Goal: Transaction & Acquisition: Purchase product/service

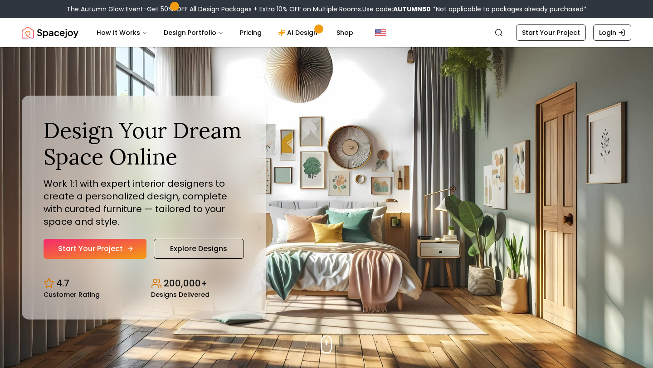
click at [117, 258] on link "Start Your Project" at bounding box center [95, 249] width 103 height 20
click at [208, 247] on link "Explore Designs" at bounding box center [199, 249] width 90 height 20
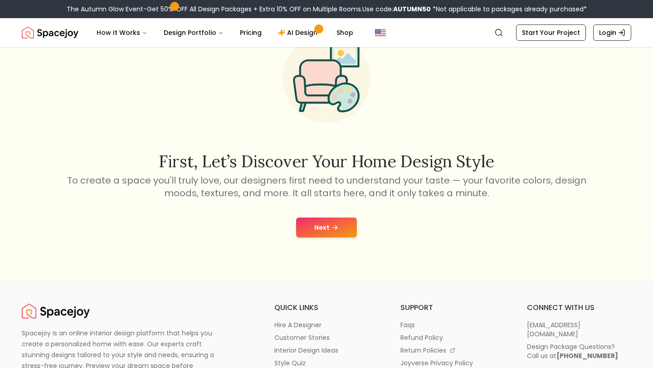
scroll to position [57, 0]
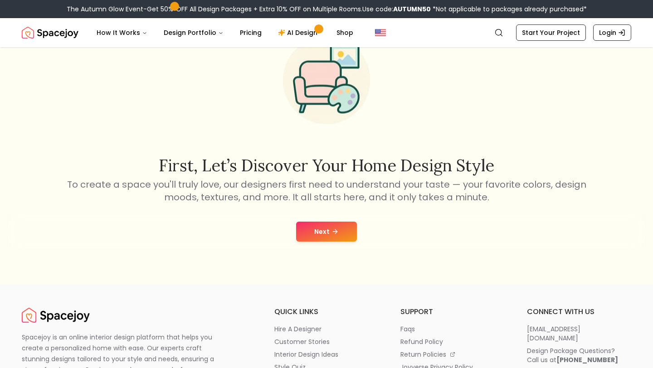
click at [330, 230] on button "Next" at bounding box center [326, 232] width 61 height 20
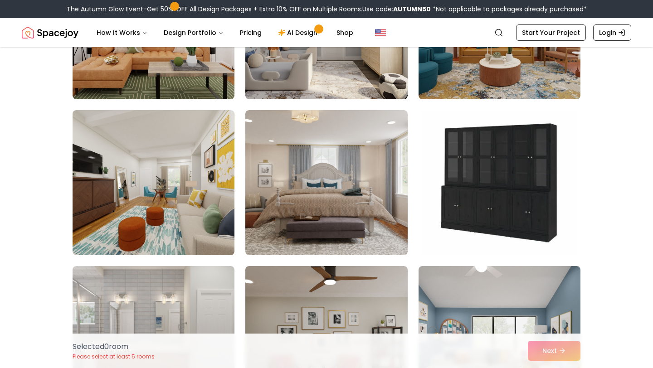
scroll to position [170, 0]
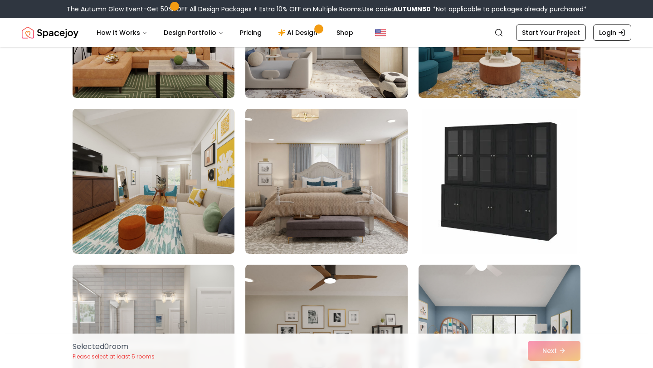
click at [341, 227] on img at bounding box center [326, 181] width 162 height 145
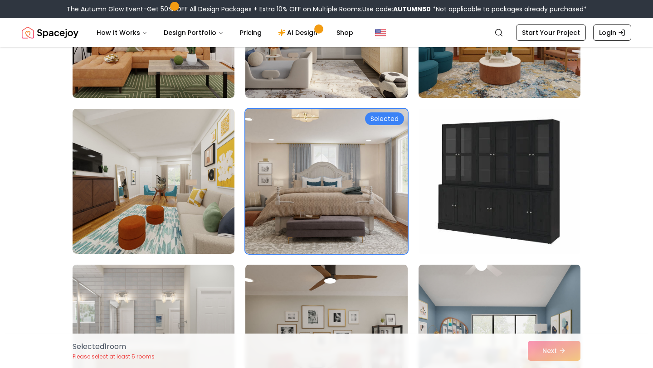
click at [428, 232] on img at bounding box center [499, 181] width 170 height 152
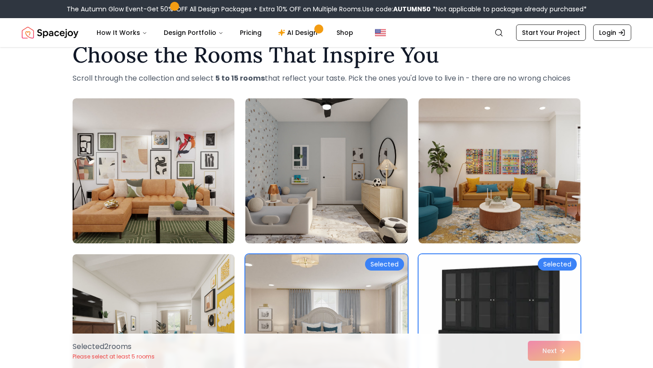
scroll to position [24, 0]
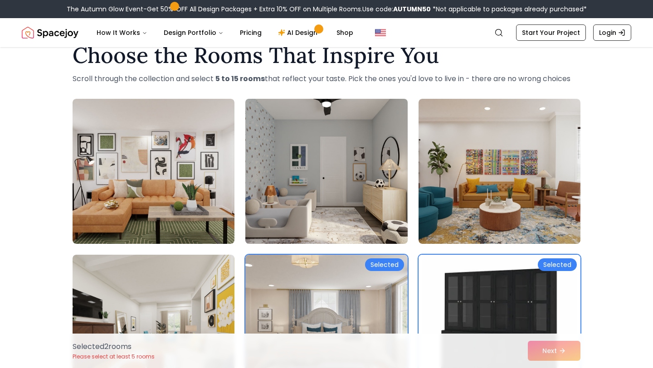
click at [276, 208] on img at bounding box center [326, 171] width 170 height 152
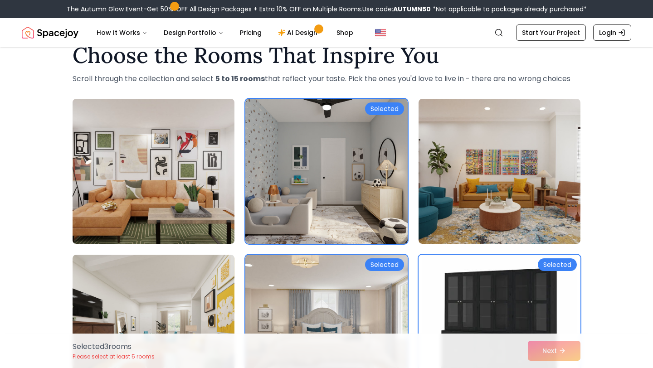
click at [201, 199] on img at bounding box center [153, 171] width 170 height 152
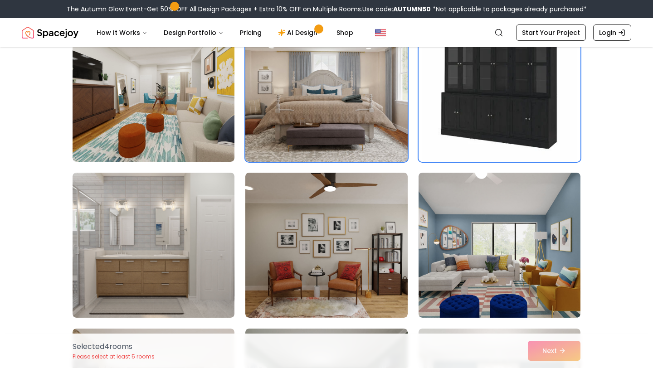
scroll to position [261, 0]
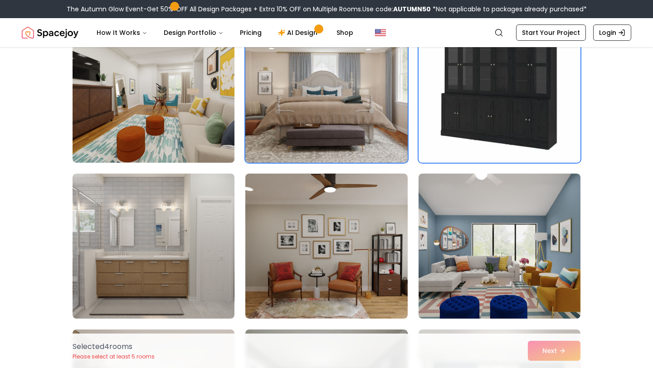
click at [174, 110] on img at bounding box center [153, 90] width 170 height 152
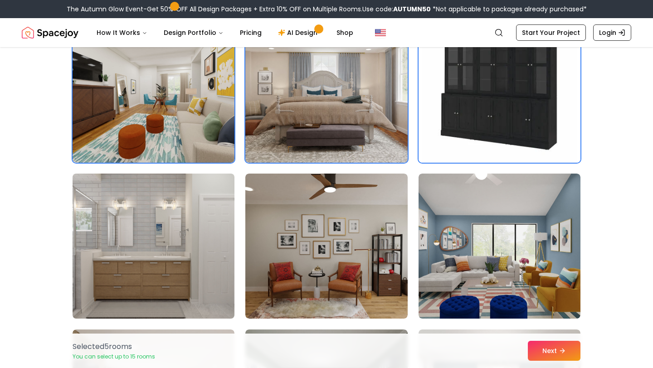
click at [198, 221] on img at bounding box center [153, 246] width 170 height 152
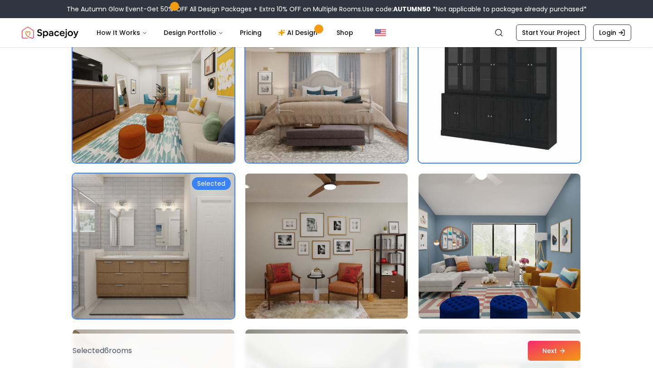
click at [309, 255] on img at bounding box center [326, 246] width 170 height 152
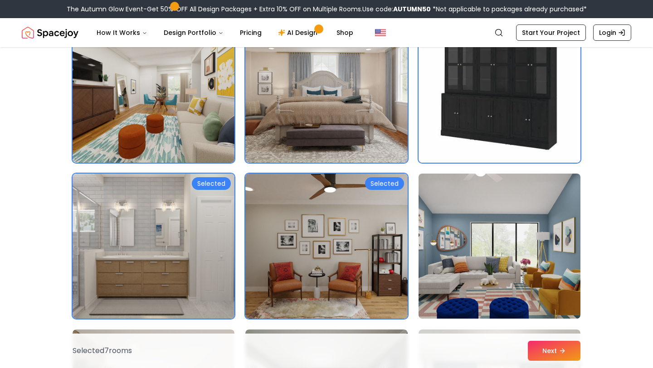
click at [445, 280] on img at bounding box center [499, 246] width 170 height 152
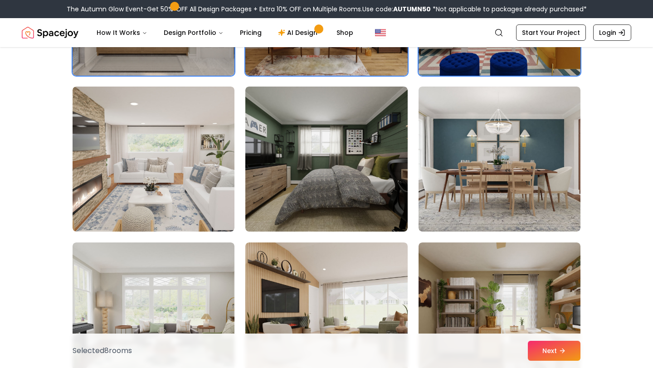
scroll to position [498, 0]
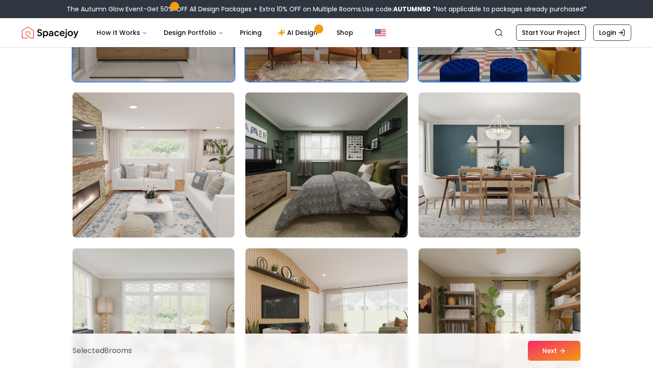
click at [182, 181] on img at bounding box center [153, 165] width 170 height 152
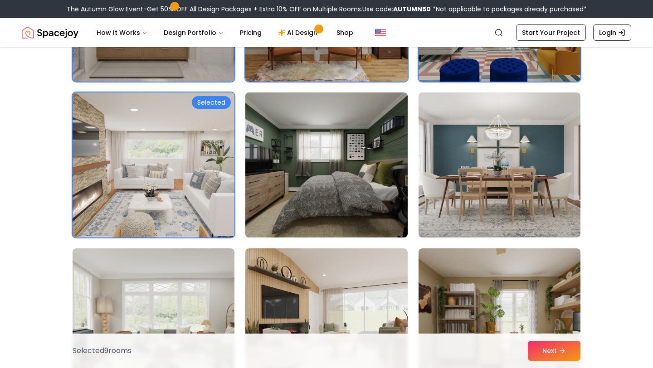
click at [368, 187] on img at bounding box center [326, 165] width 170 height 152
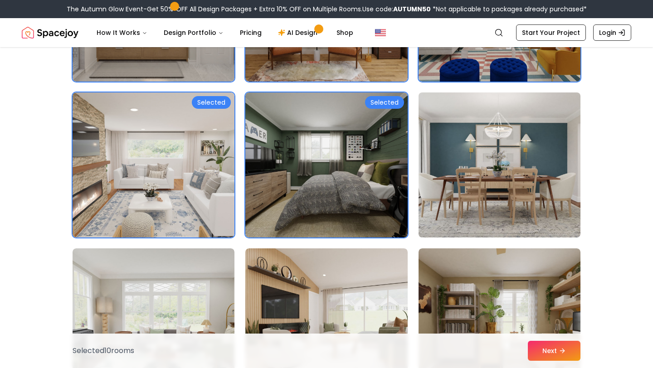
click at [442, 203] on img at bounding box center [499, 165] width 170 height 152
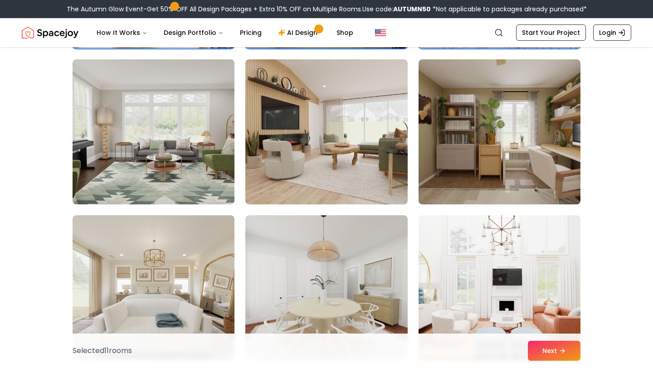
scroll to position [723, 0]
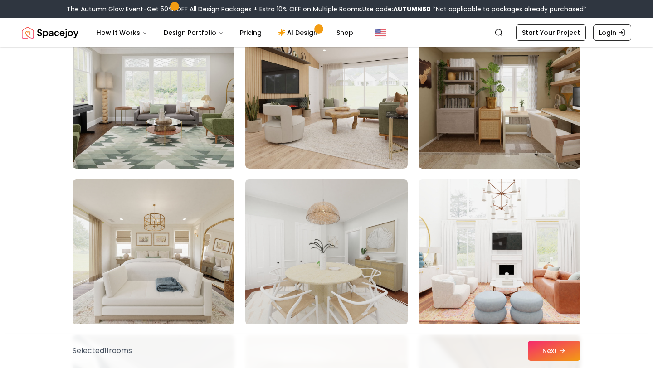
click at [346, 232] on img at bounding box center [326, 252] width 170 height 152
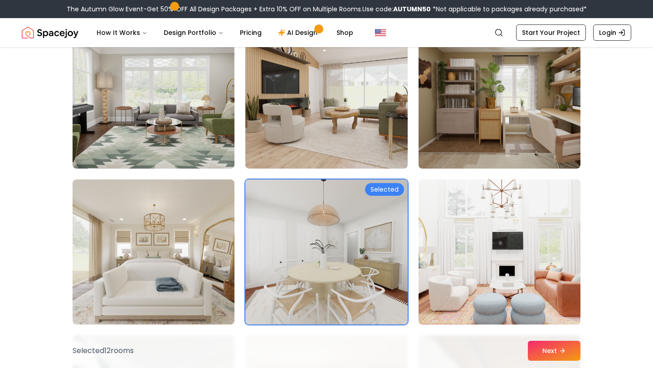
click at [450, 262] on img at bounding box center [499, 252] width 170 height 152
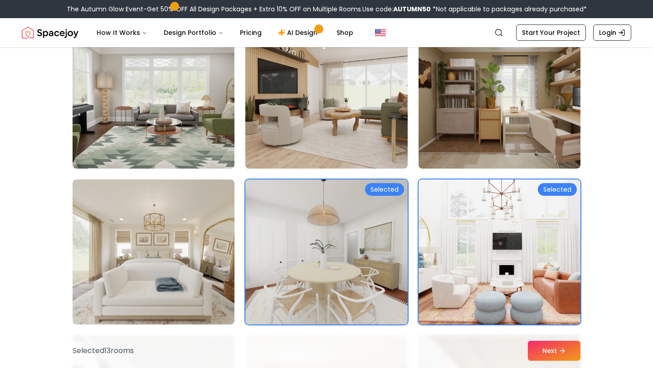
click at [300, 73] on img at bounding box center [326, 96] width 170 height 152
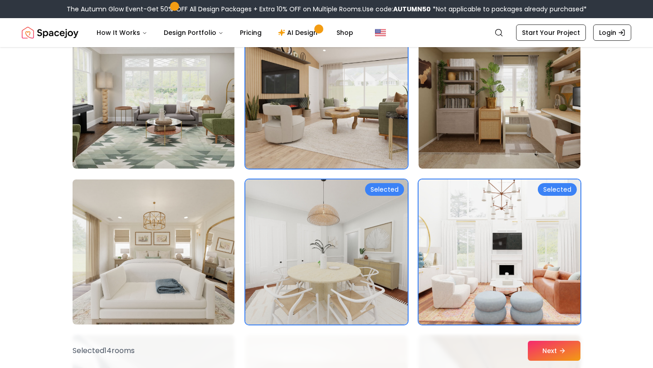
click at [205, 233] on img at bounding box center [153, 252] width 170 height 152
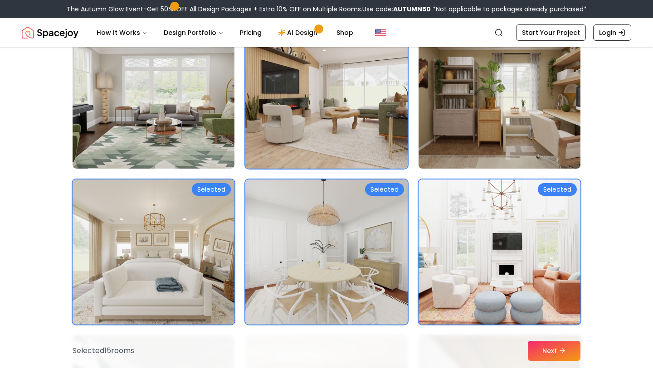
click at [524, 127] on img at bounding box center [499, 96] width 170 height 152
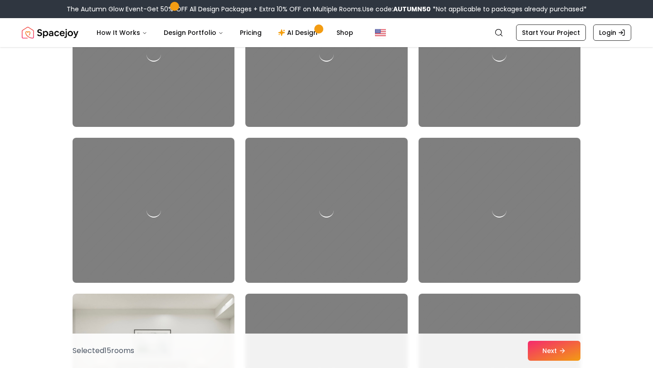
scroll to position [2325, 0]
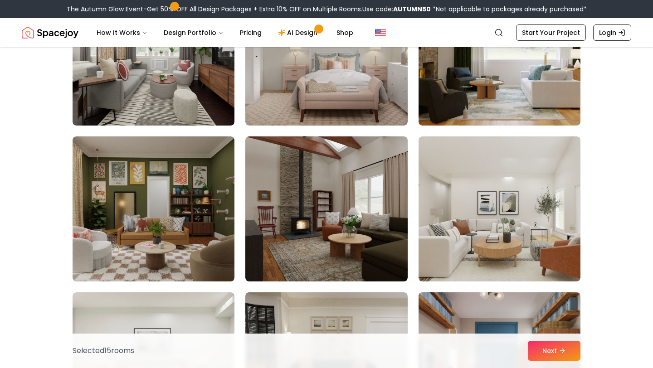
click at [532, 313] on img at bounding box center [499, 365] width 170 height 152
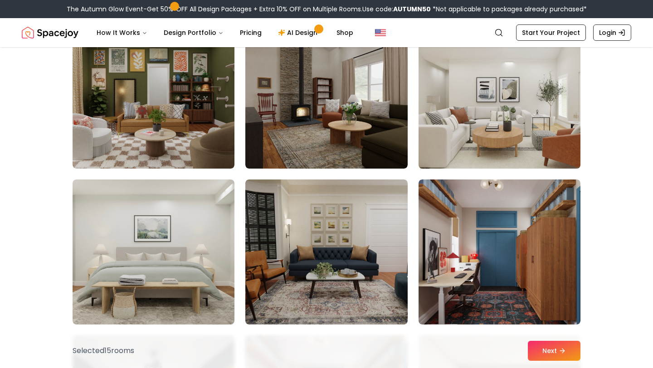
scroll to position [2441, 0]
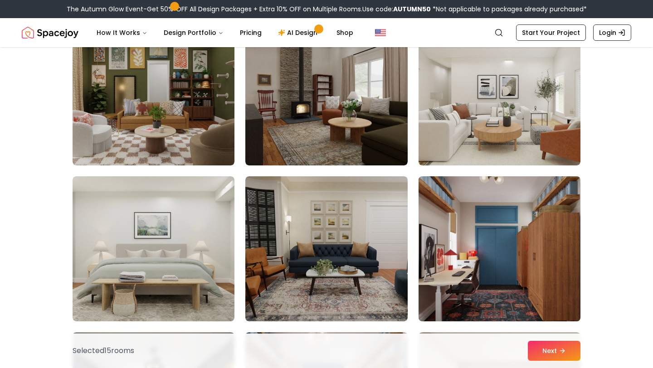
click at [533, 283] on img at bounding box center [499, 249] width 170 height 152
click at [513, 286] on img at bounding box center [499, 249] width 170 height 152
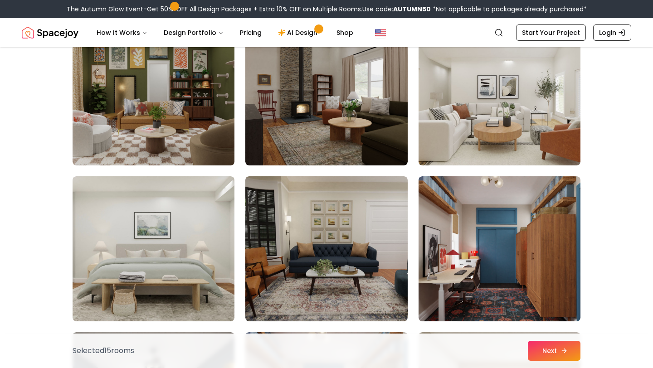
click at [552, 355] on button "Next" at bounding box center [553, 351] width 53 height 20
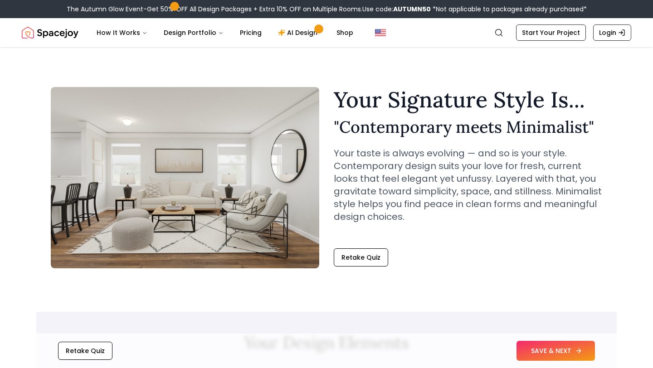
click at [554, 354] on button "SAVE & NEXT" at bounding box center [555, 351] width 78 height 20
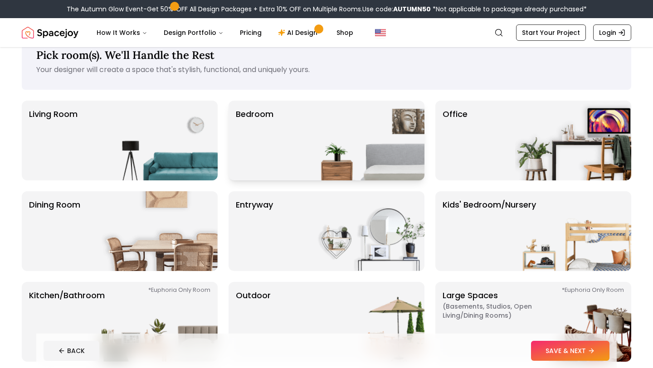
scroll to position [25, 0]
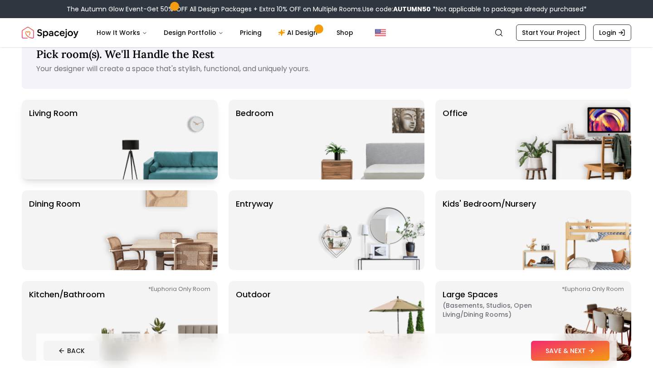
click at [179, 158] on img at bounding box center [160, 140] width 116 height 80
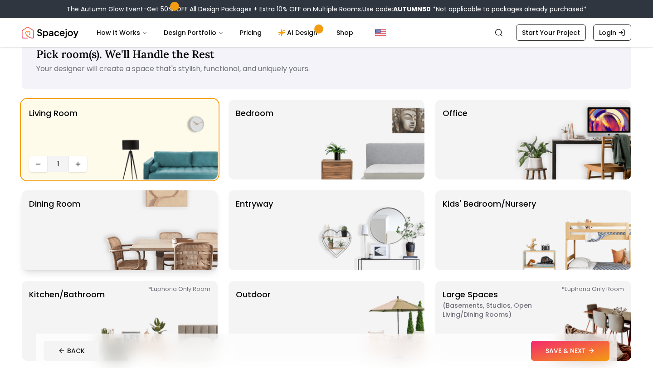
click at [202, 241] on img at bounding box center [160, 230] width 116 height 80
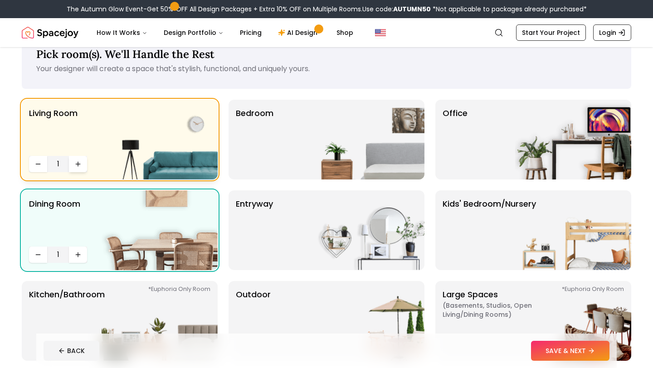
click at [75, 165] on icon "Increase quantity" at bounding box center [77, 163] width 7 height 7
click at [78, 168] on button "Increase quantity" at bounding box center [78, 164] width 18 height 16
click at [77, 255] on icon "Increase quantity" at bounding box center [77, 254] width 7 height 7
click at [407, 153] on img at bounding box center [366, 140] width 116 height 80
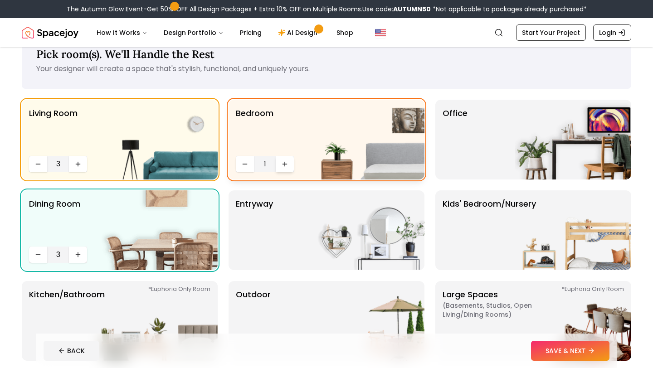
click at [286, 163] on icon "Increase quantity" at bounding box center [284, 163] width 7 height 7
click at [289, 249] on div "entryway" at bounding box center [326, 230] width 196 height 80
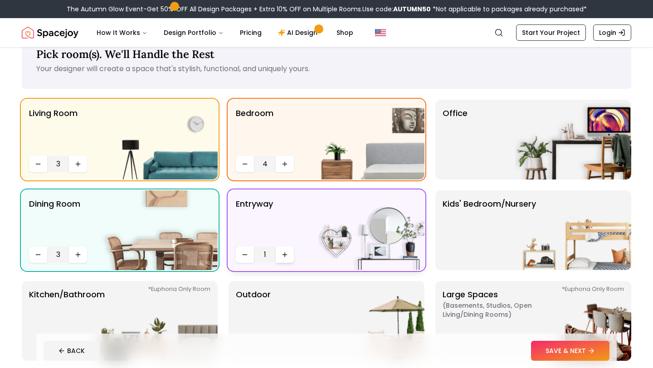
click at [278, 252] on button "Increase quantity" at bounding box center [285, 255] width 18 height 16
click at [566, 154] on img at bounding box center [573, 140] width 116 height 80
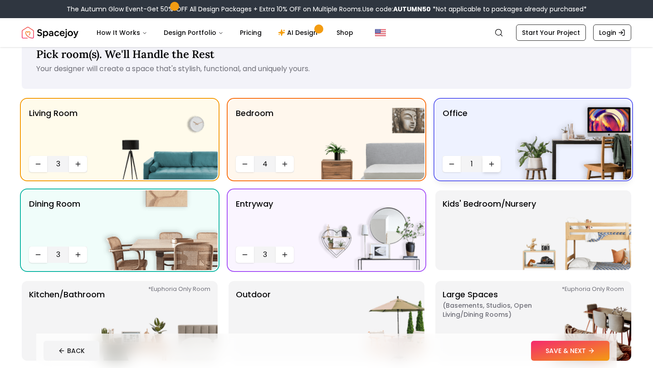
click at [491, 164] on icon "Increase quantity" at bounding box center [491, 163] width 7 height 7
click at [497, 253] on p "Kids' Bedroom/Nursery" at bounding box center [488, 230] width 93 height 65
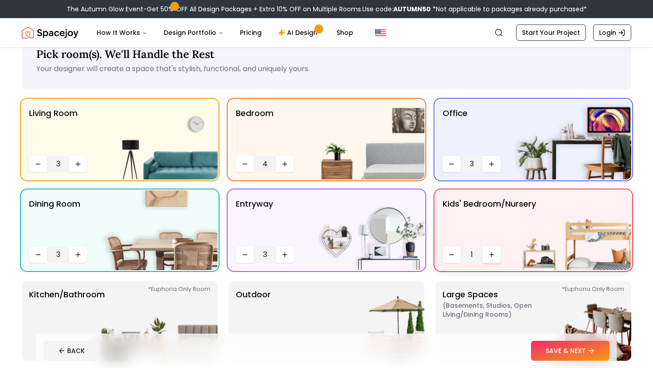
click at [488, 254] on icon "Increase quantity" at bounding box center [491, 254] width 7 height 7
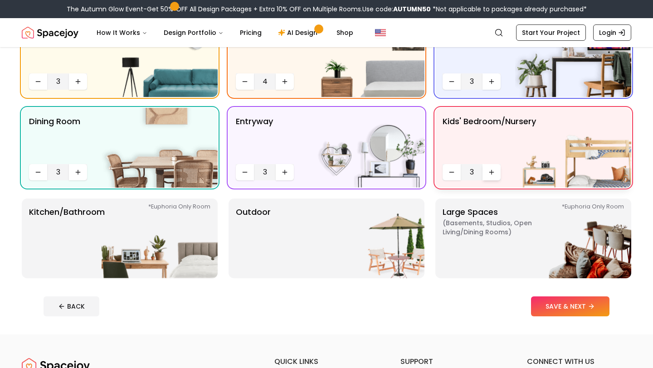
scroll to position [109, 0]
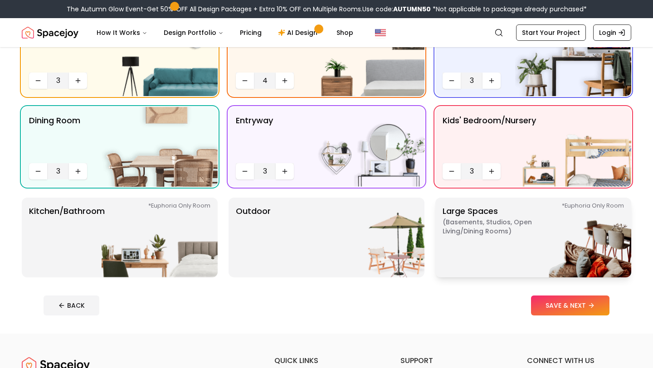
click at [488, 253] on p "Large Spaces ( Basements, Studios, Open living/dining rooms ) *Euphoria Only Ro…" at bounding box center [498, 237] width 113 height 65
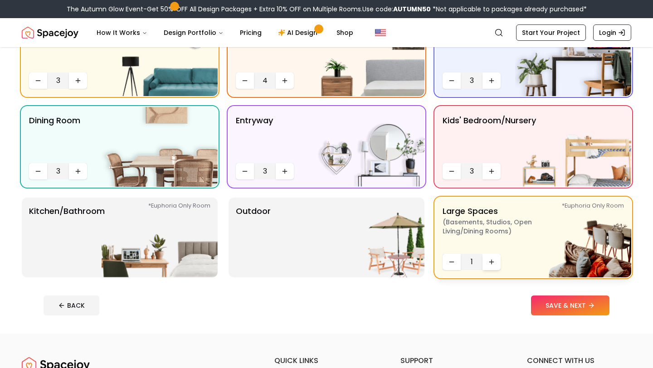
click at [490, 261] on icon "Increase quantity" at bounding box center [491, 261] width 7 height 7
click at [280, 217] on div "Outdoor" at bounding box center [326, 238] width 196 height 80
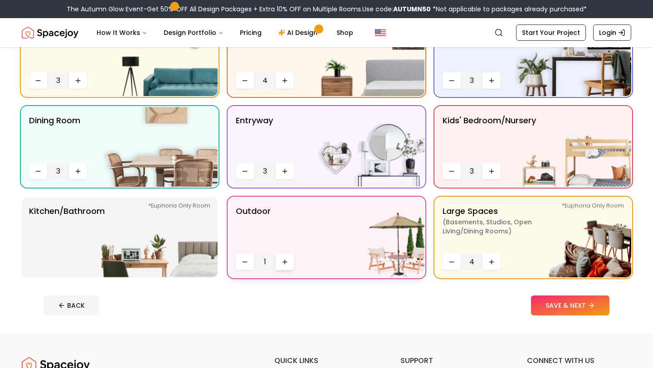
click at [285, 259] on icon "Increase quantity" at bounding box center [284, 261] width 7 height 7
click at [285, 261] on icon "Increase quantity" at bounding box center [284, 261] width 7 height 7
click at [165, 252] on img at bounding box center [160, 238] width 116 height 80
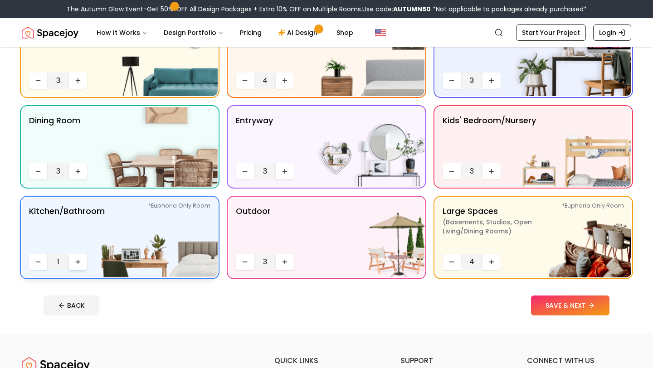
click at [81, 260] on icon "Increase quantity" at bounding box center [77, 261] width 7 height 7
click at [548, 307] on button "SAVE & NEXT" at bounding box center [570, 305] width 78 height 20
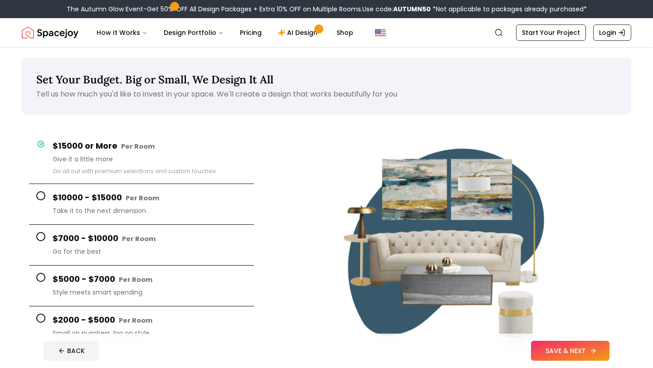
click at [568, 351] on button "SAVE & NEXT" at bounding box center [570, 351] width 78 height 20
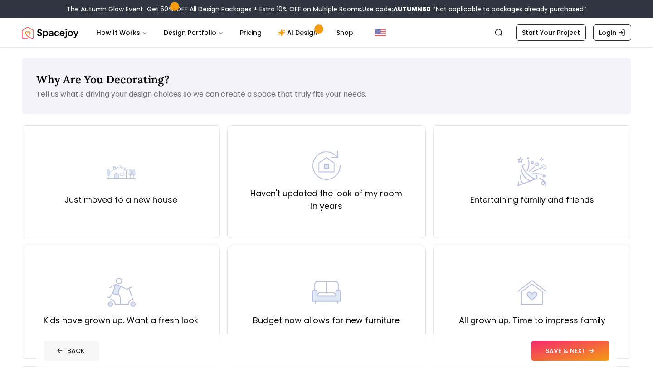
click at [67, 349] on button "BACK" at bounding box center [72, 351] width 56 height 20
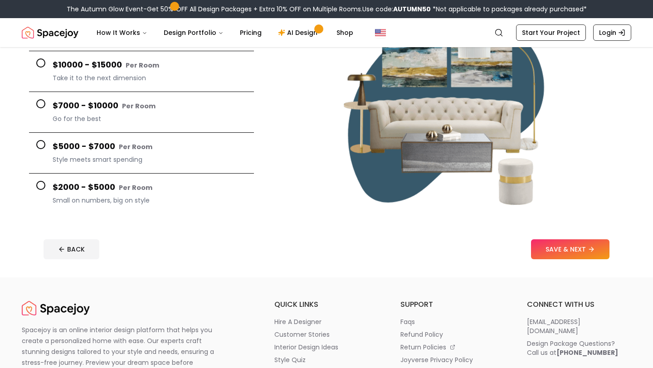
scroll to position [169, 0]
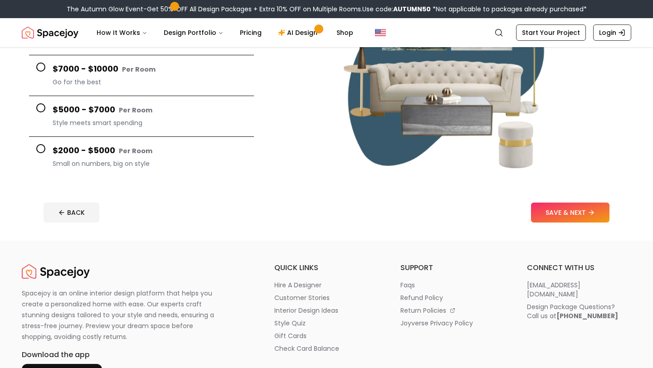
click at [106, 156] on h4 "$2000 - $5000 Per Room" at bounding box center [150, 150] width 194 height 13
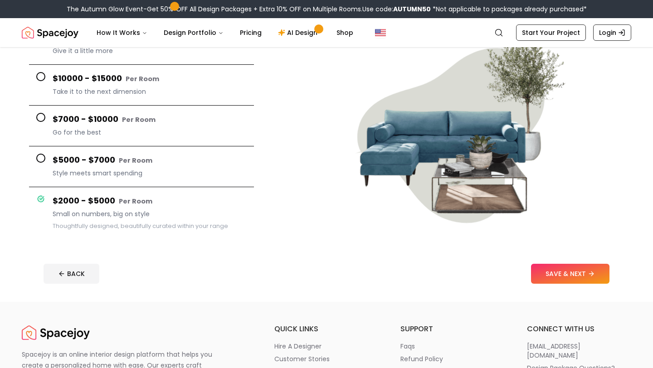
scroll to position [107, 0]
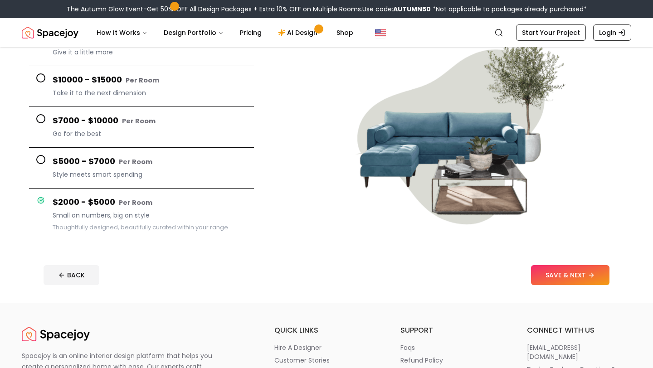
click at [178, 178] on span "Style meets smart spending" at bounding box center [150, 174] width 194 height 9
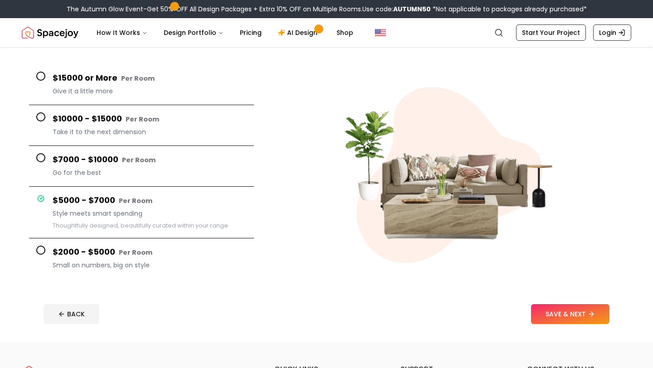
scroll to position [54, 0]
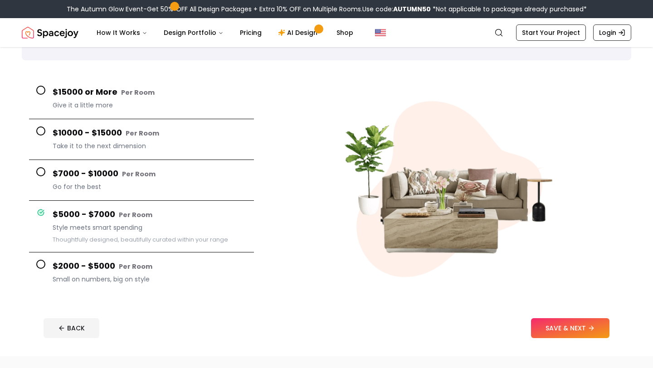
click at [180, 101] on span "Give it a little more" at bounding box center [150, 105] width 194 height 9
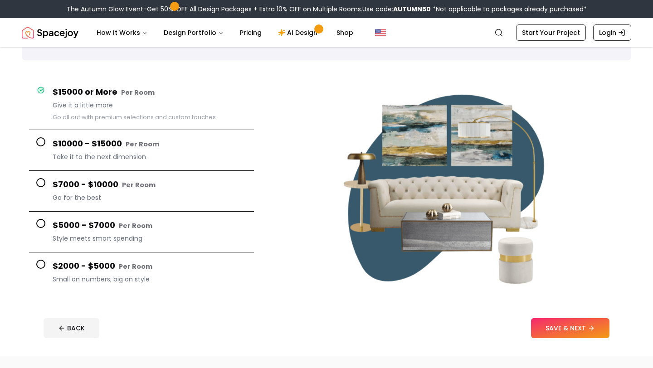
click at [179, 268] on h4 "$2000 - $5000 Per Room" at bounding box center [150, 266] width 194 height 13
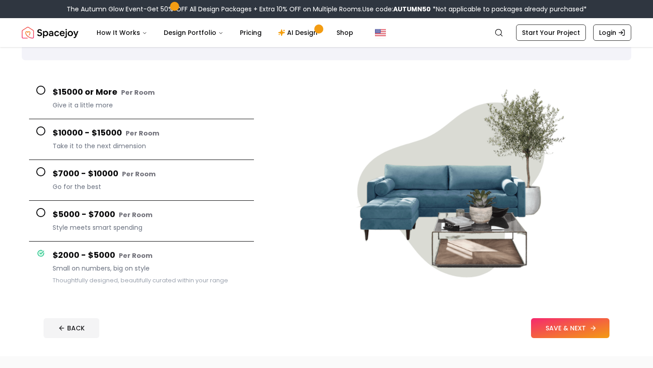
click at [553, 328] on button "SAVE & NEXT" at bounding box center [570, 328] width 78 height 20
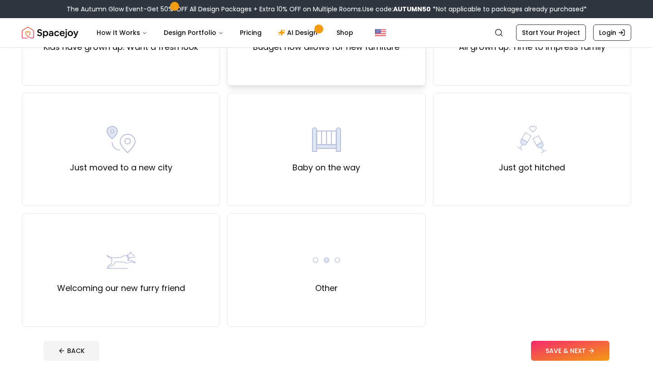
scroll to position [272, 0]
click at [366, 292] on div "Other" at bounding box center [326, 270] width 198 height 113
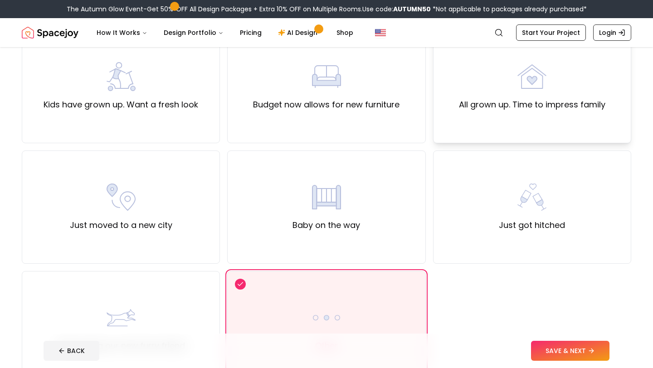
scroll to position [255, 0]
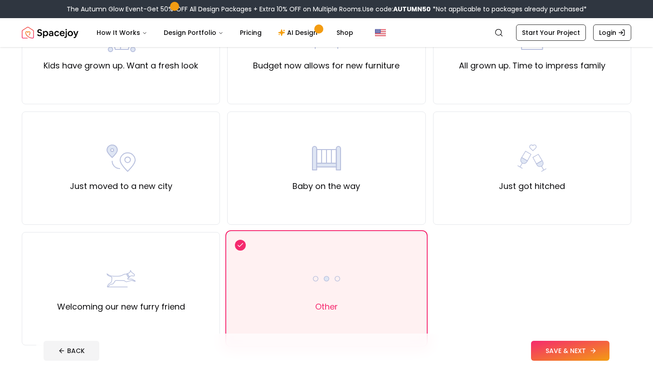
click at [556, 348] on button "SAVE & NEXT" at bounding box center [570, 351] width 78 height 20
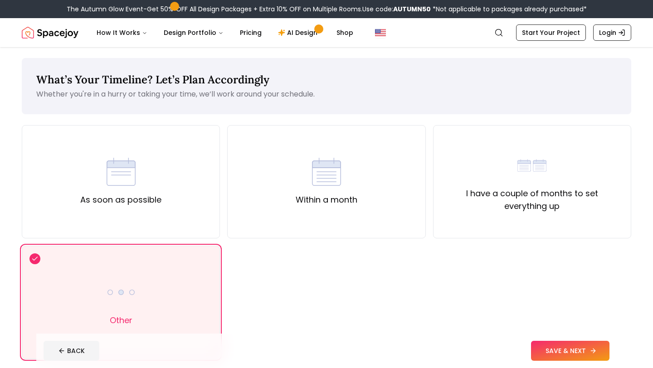
click at [547, 351] on button "SAVE & NEXT" at bounding box center [570, 351] width 78 height 20
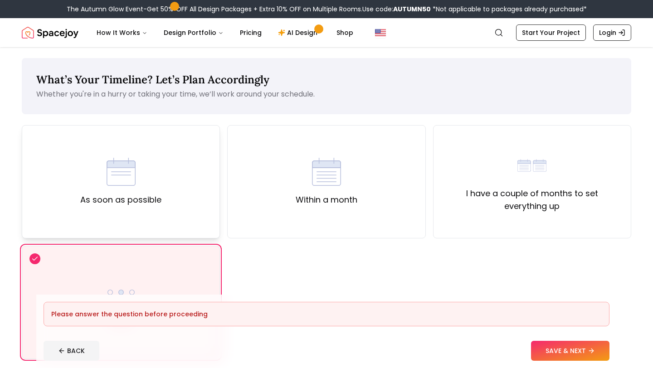
click at [148, 217] on div "As soon as possible" at bounding box center [121, 181] width 198 height 113
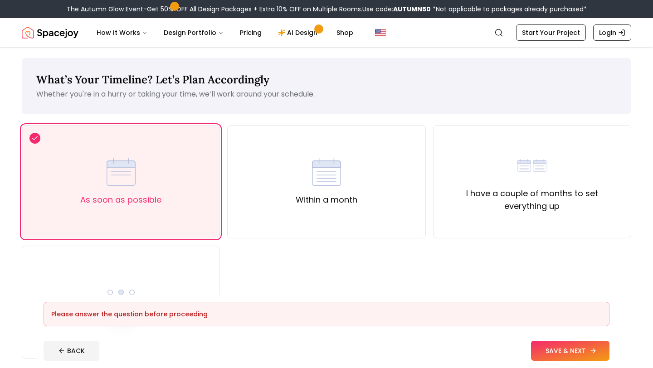
click at [566, 356] on button "SAVE & NEXT" at bounding box center [570, 351] width 78 height 20
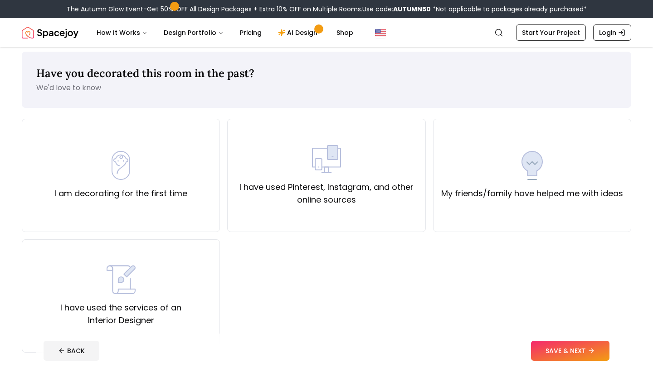
scroll to position [7, 0]
click at [165, 188] on label "I am decorating for the first time" at bounding box center [120, 193] width 133 height 13
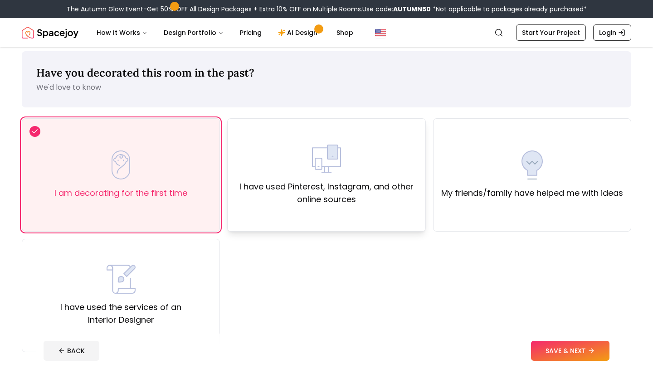
click at [271, 211] on div "I have used Pinterest, Instagram, and other online sources" at bounding box center [326, 174] width 198 height 113
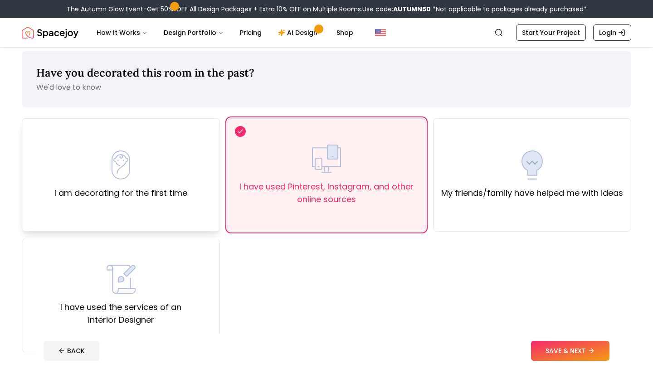
click at [187, 213] on div "I am decorating for the first time" at bounding box center [121, 174] width 198 height 113
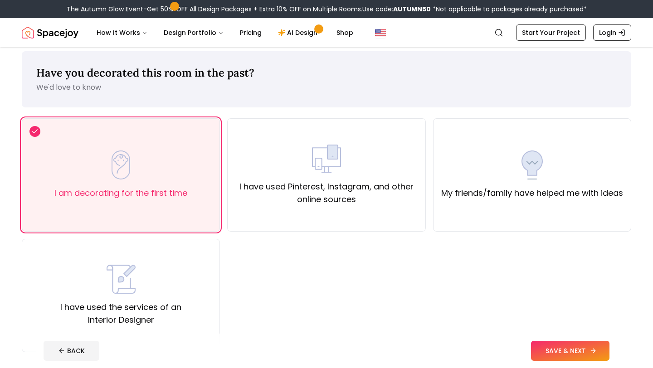
click at [575, 358] on button "SAVE & NEXT" at bounding box center [570, 351] width 78 height 20
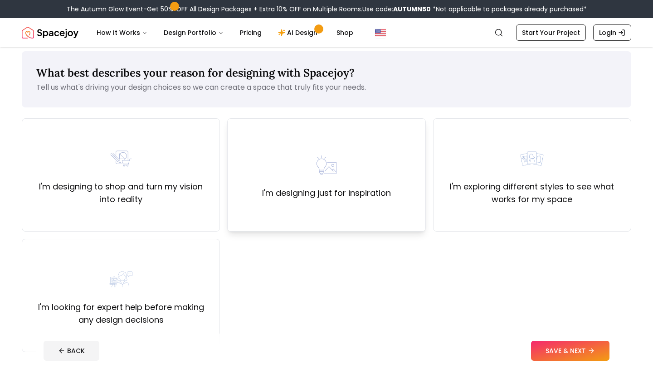
click at [368, 222] on div "I'm designing just for inspiration" at bounding box center [326, 174] width 198 height 113
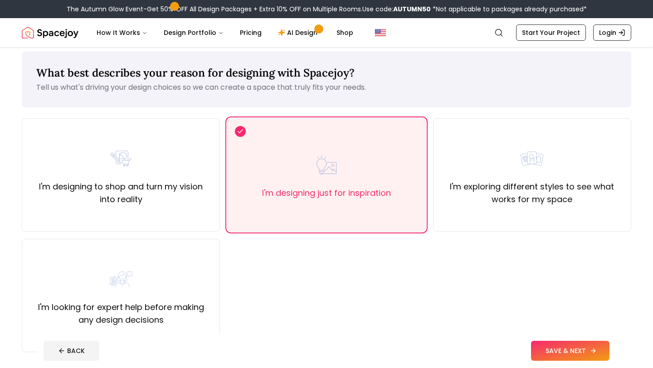
click at [581, 352] on button "SAVE & NEXT" at bounding box center [570, 351] width 78 height 20
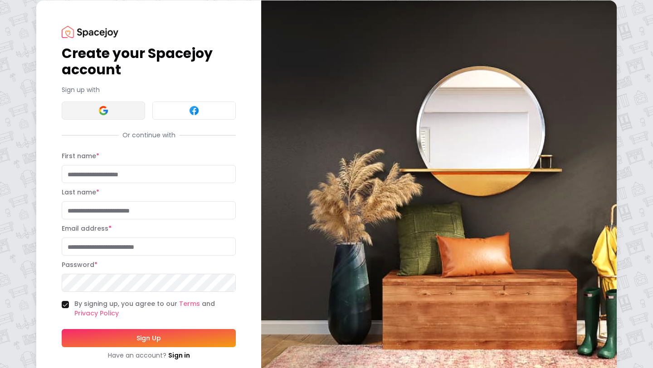
click at [128, 112] on button at bounding box center [103, 111] width 83 height 18
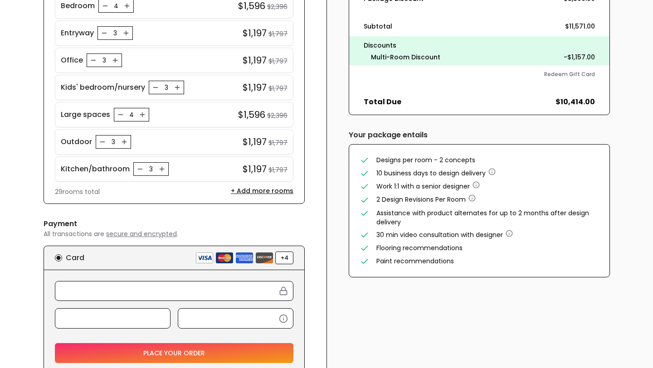
scroll to position [259, 0]
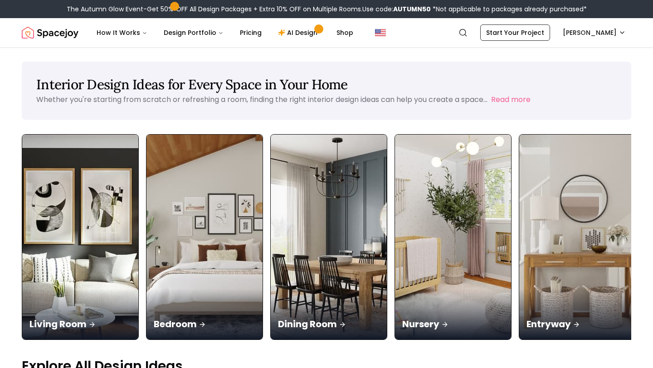
click at [518, 22] on nav "Spacejoy Search BR How It Works Design Portfolio Pricing AI Design Shop Search …" at bounding box center [326, 32] width 609 height 29
click at [518, 28] on link "Start Your Project" at bounding box center [515, 32] width 70 height 16
